Goal: Navigation & Orientation: Find specific page/section

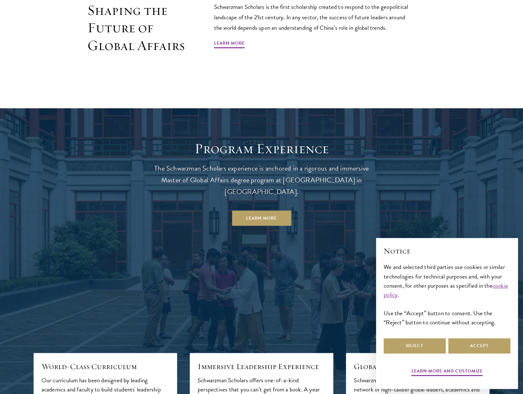
scroll to position [659, 0]
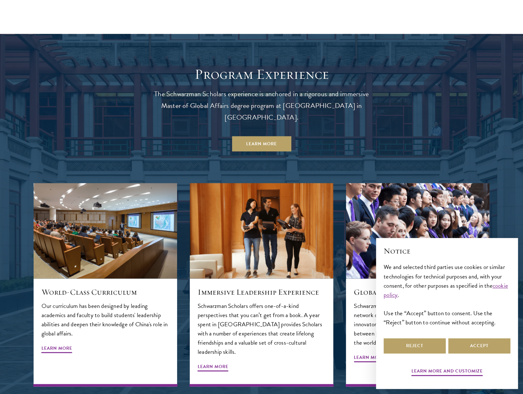
click at [404, 337] on div "Reject Accept" at bounding box center [447, 346] width 127 height 18
click at [405, 344] on button "Reject" at bounding box center [415, 346] width 62 height 15
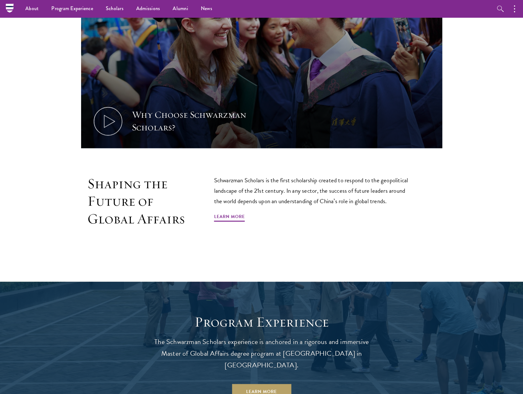
scroll to position [0, 0]
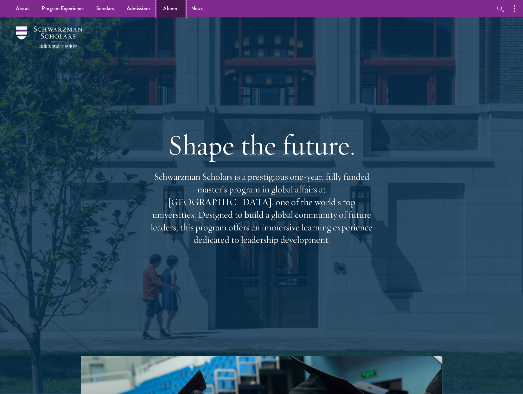
click at [161, 10] on link "Alumni" at bounding box center [171, 8] width 28 height 17
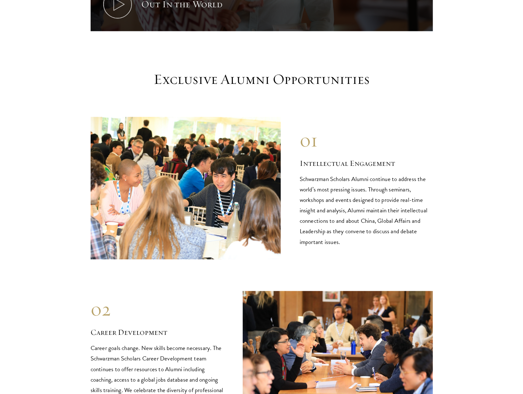
scroll to position [588, 0]
